Goal: Book appointment/travel/reservation

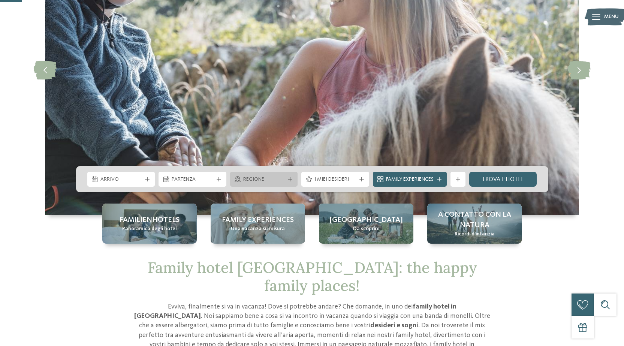
click at [278, 175] on div "Regione" at bounding box center [263, 179] width 45 height 8
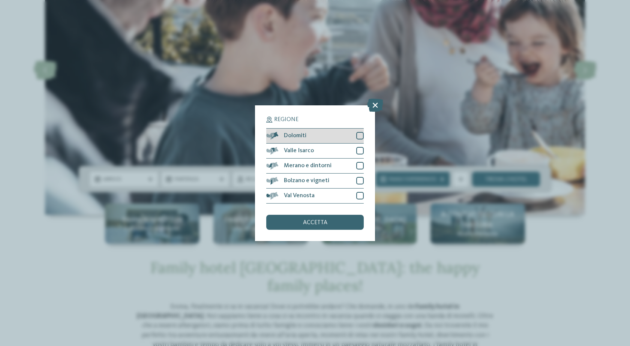
click at [358, 132] on div "Dolomiti" at bounding box center [314, 136] width 97 height 15
click at [323, 218] on div "accetta" at bounding box center [314, 222] width 97 height 15
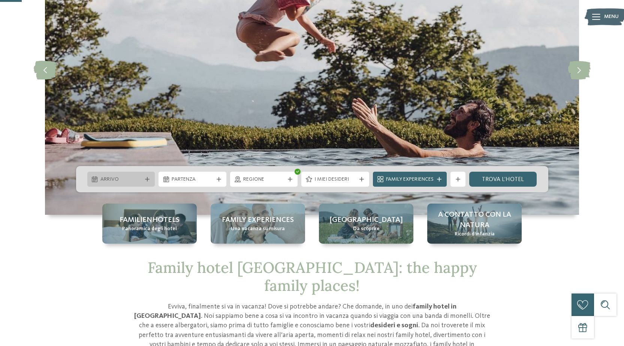
click at [136, 173] on div "Arrivo" at bounding box center [121, 179] width 68 height 15
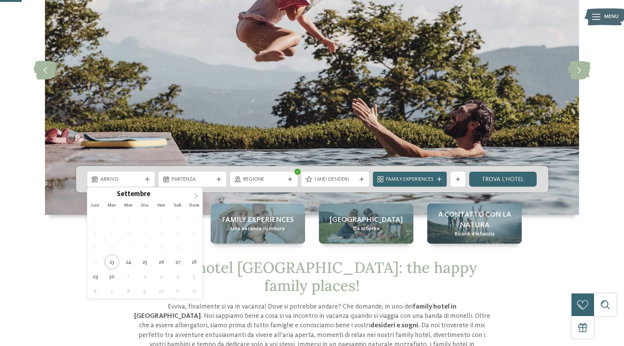
click at [198, 195] on icon at bounding box center [195, 195] width 5 height 5
type input "****"
click at [197, 196] on icon at bounding box center [195, 195] width 5 height 5
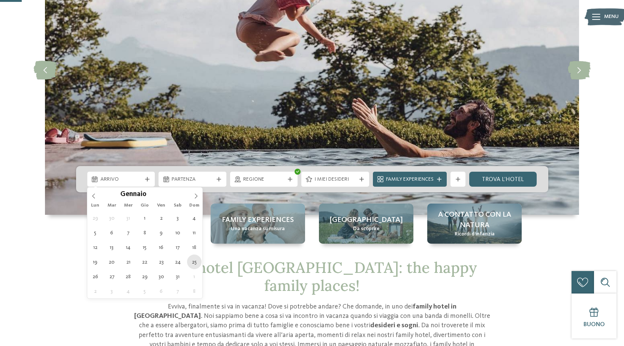
type div "25.01.2026"
type input "****"
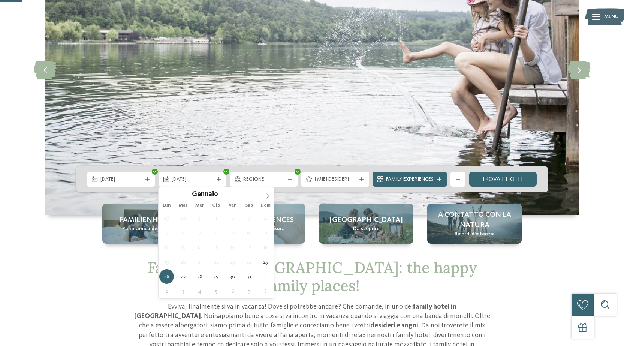
click at [267, 196] on icon at bounding box center [267, 195] width 5 height 5
type div "01.02.2026"
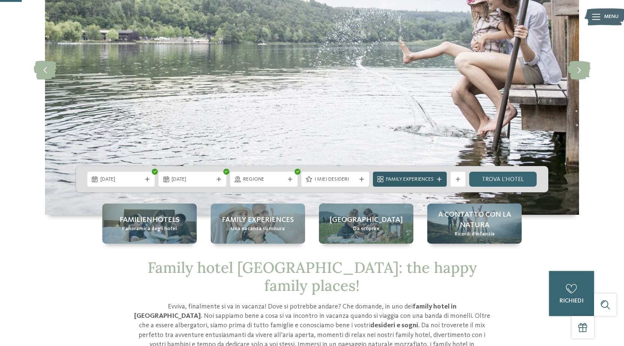
click at [414, 180] on span "Family Experiences" at bounding box center [410, 179] width 48 height 7
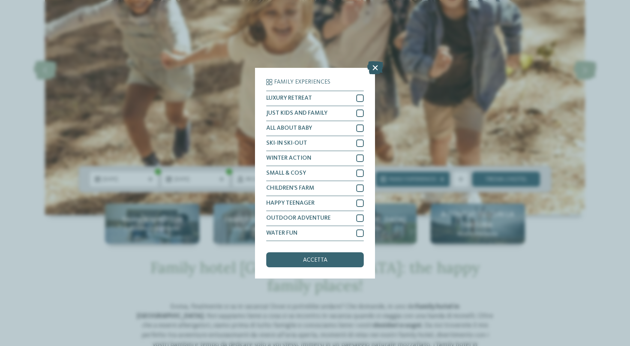
click at [367, 68] on icon at bounding box center [375, 67] width 16 height 13
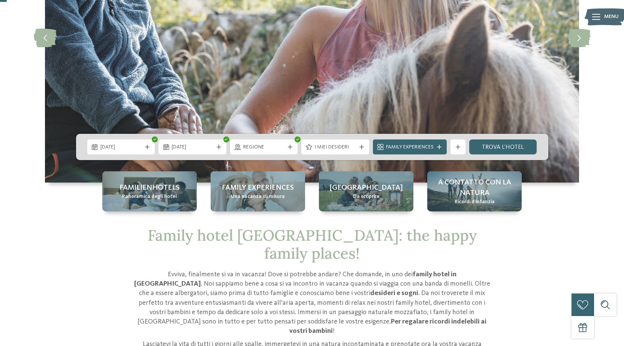
scroll to position [37, 0]
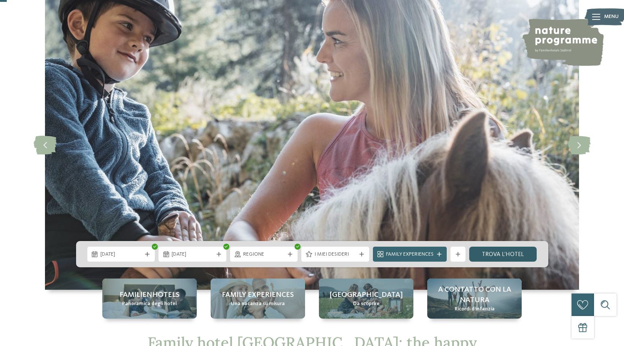
click at [496, 254] on link "trova l’hotel" at bounding box center [503, 254] width 68 height 15
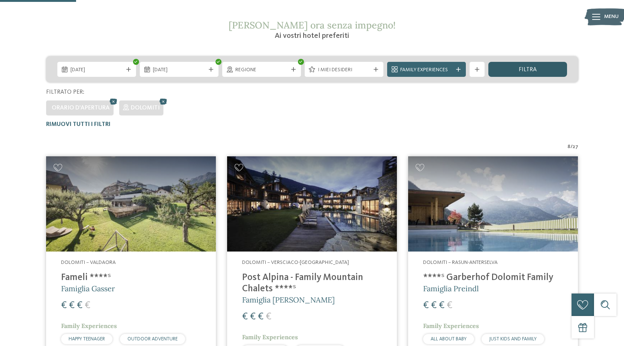
click at [533, 68] on span "filtra" at bounding box center [528, 70] width 18 height 6
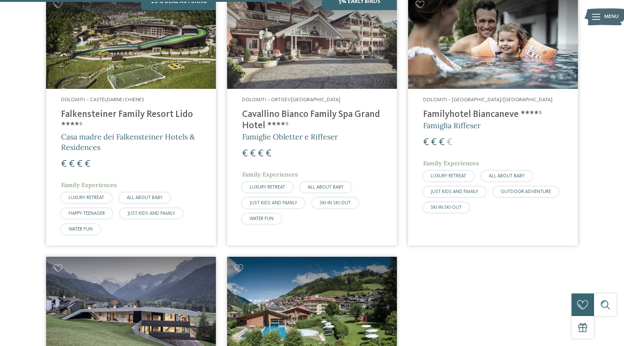
scroll to position [546, 0]
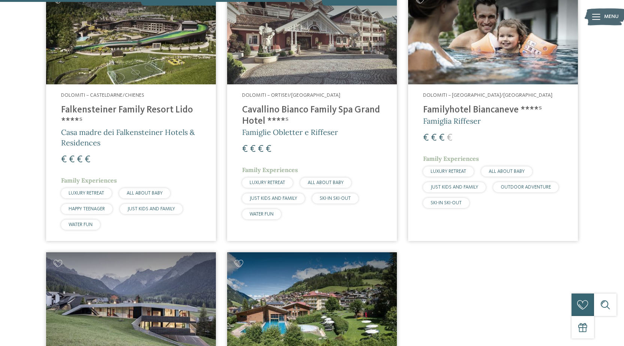
click at [514, 72] on img at bounding box center [493, 37] width 170 height 96
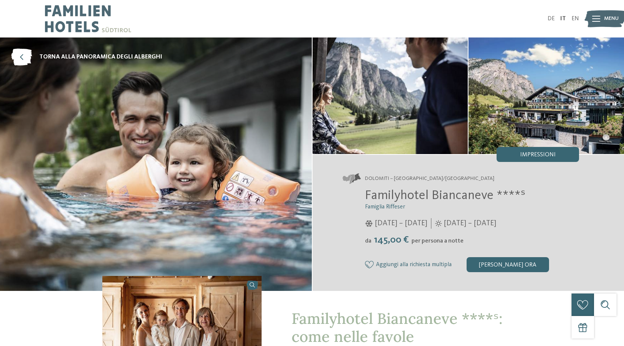
click at [467, 241] on div "da 145,00 € per persona a notte" at bounding box center [472, 240] width 214 height 12
click at [509, 266] on div "[PERSON_NAME] ora" at bounding box center [508, 264] width 82 height 15
click at [604, 15] on div "Menu" at bounding box center [611, 18] width 15 height 19
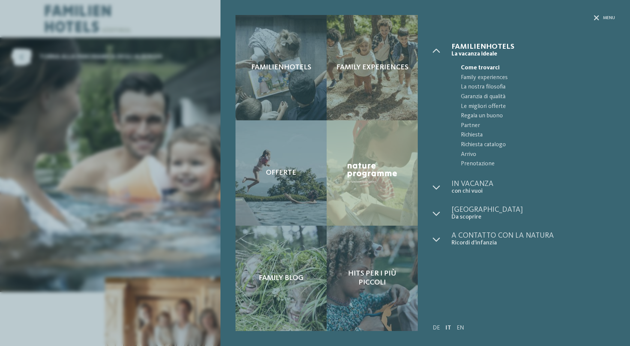
click at [599, 12] on div "Familienhotels Family experiences" at bounding box center [424, 173] width 409 height 346
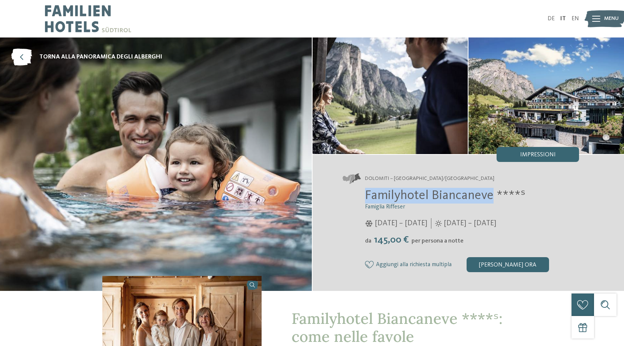
drag, startPoint x: 366, startPoint y: 195, endPoint x: 491, endPoint y: 195, distance: 124.8
click at [491, 195] on span "Familyhotel Biancaneve ****ˢ" at bounding box center [445, 195] width 160 height 13
copy span "Familyhotel Biancaneve"
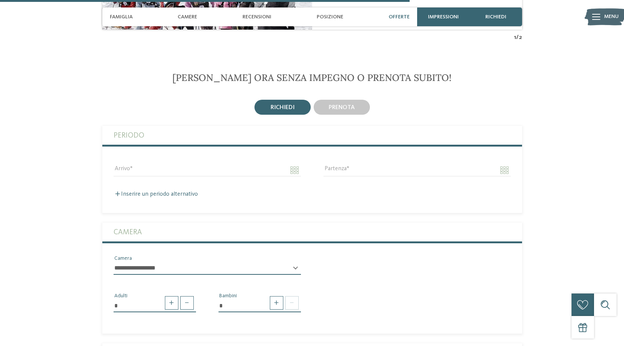
scroll to position [1349, 0]
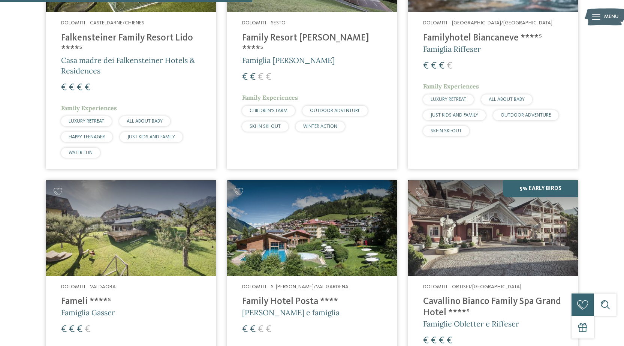
scroll to position [471, 0]
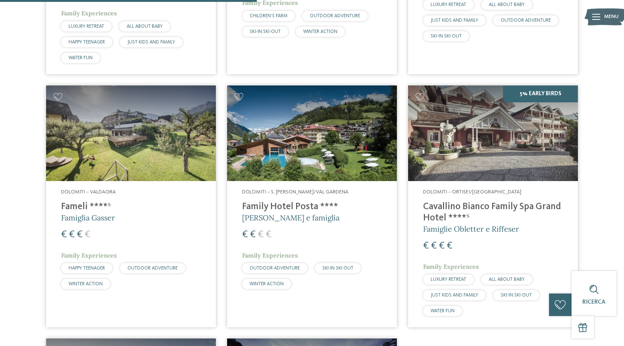
click at [122, 158] on img at bounding box center [131, 133] width 170 height 96
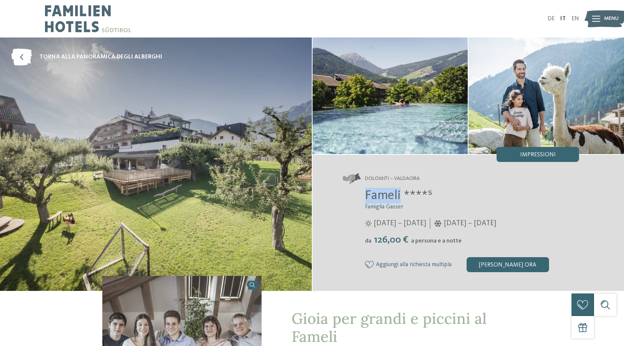
drag, startPoint x: 365, startPoint y: 192, endPoint x: 401, endPoint y: 195, distance: 36.1
click at [401, 195] on span "Fameli ****ˢ" at bounding box center [398, 195] width 67 height 13
copy span "Fameli"
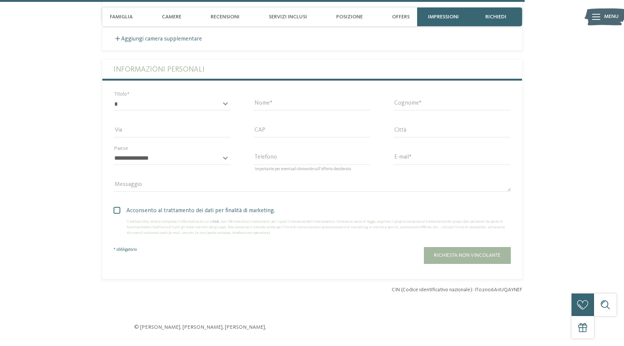
scroll to position [1986, 0]
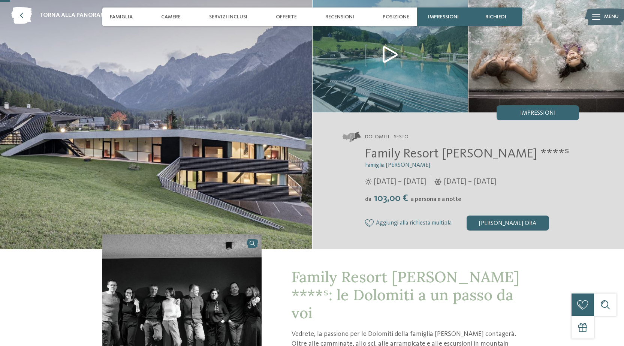
scroll to position [37, 0]
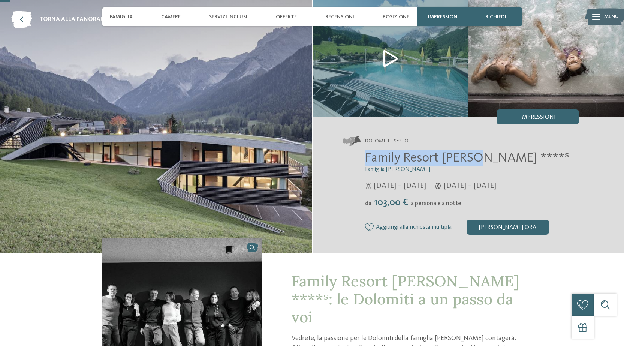
drag, startPoint x: 365, startPoint y: 157, endPoint x: 476, endPoint y: 160, distance: 111.3
click at [476, 160] on span "Family Resort [PERSON_NAME] ****ˢ" at bounding box center [467, 157] width 204 height 13
copy span "Family Resort [PERSON_NAME]"
